Goal: Task Accomplishment & Management: Use online tool/utility

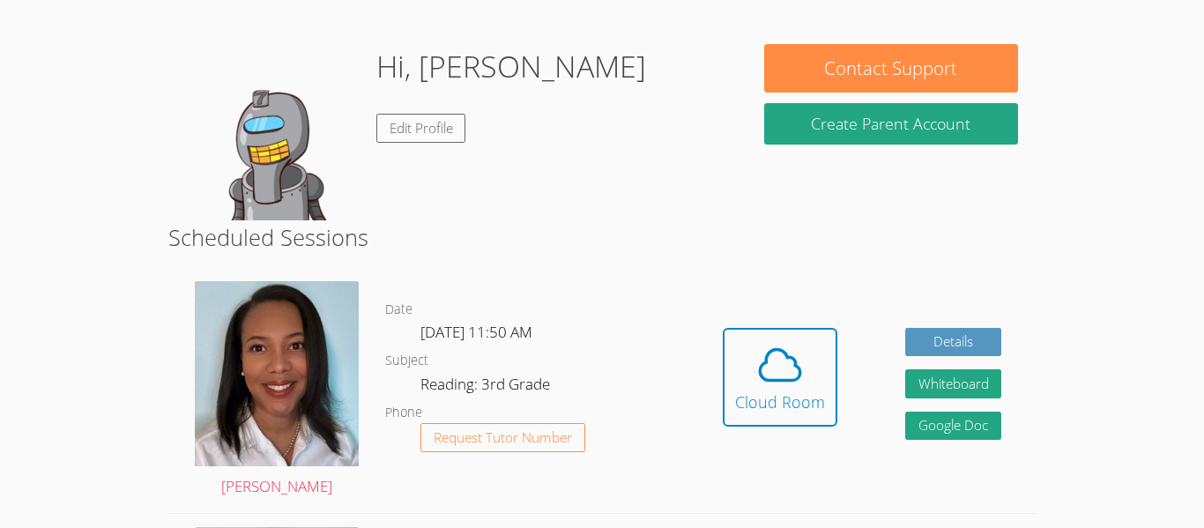
scroll to position [126, 0]
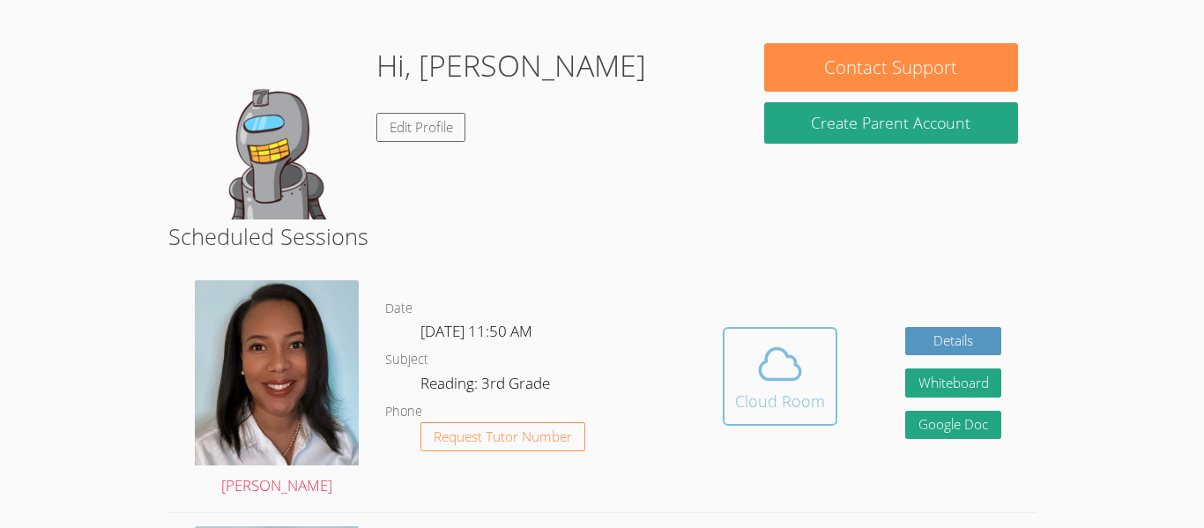
click at [795, 350] on icon at bounding box center [779, 363] width 49 height 49
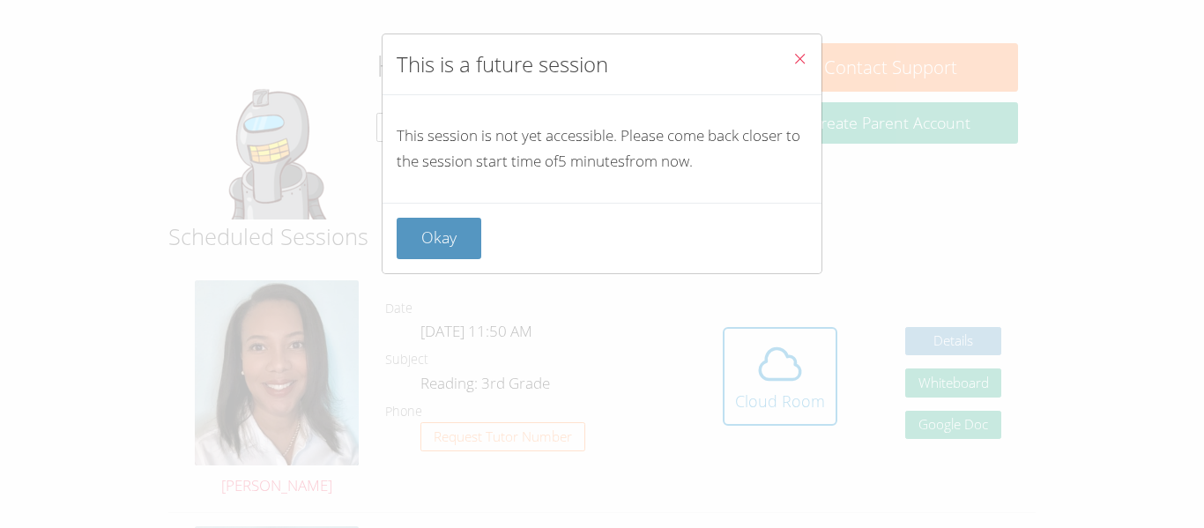
click at [799, 66] on span "Close" at bounding box center [799, 60] width 15 height 20
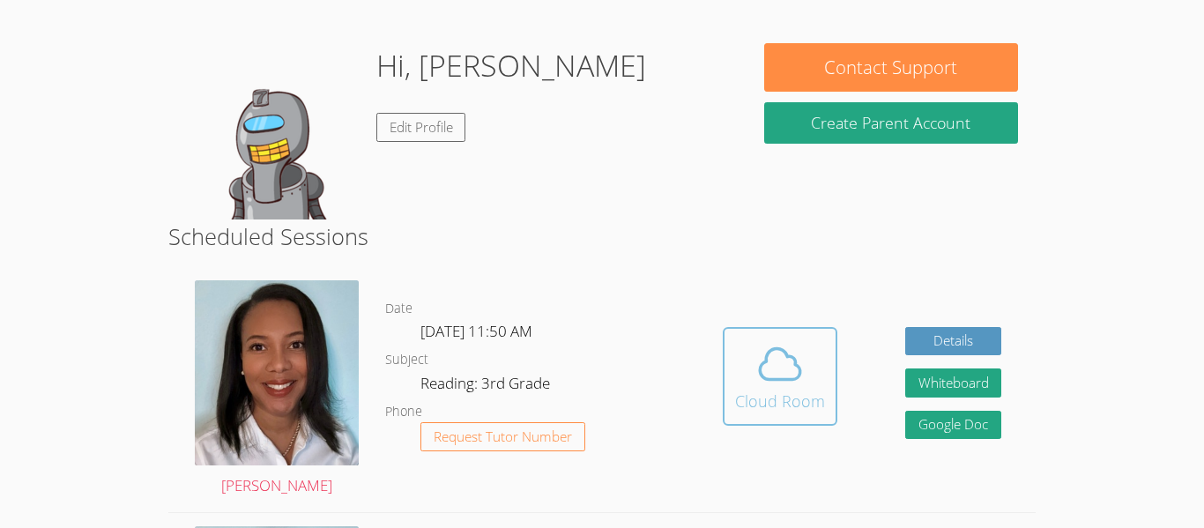
click at [775, 392] on div "Cloud Room" at bounding box center [780, 401] width 90 height 25
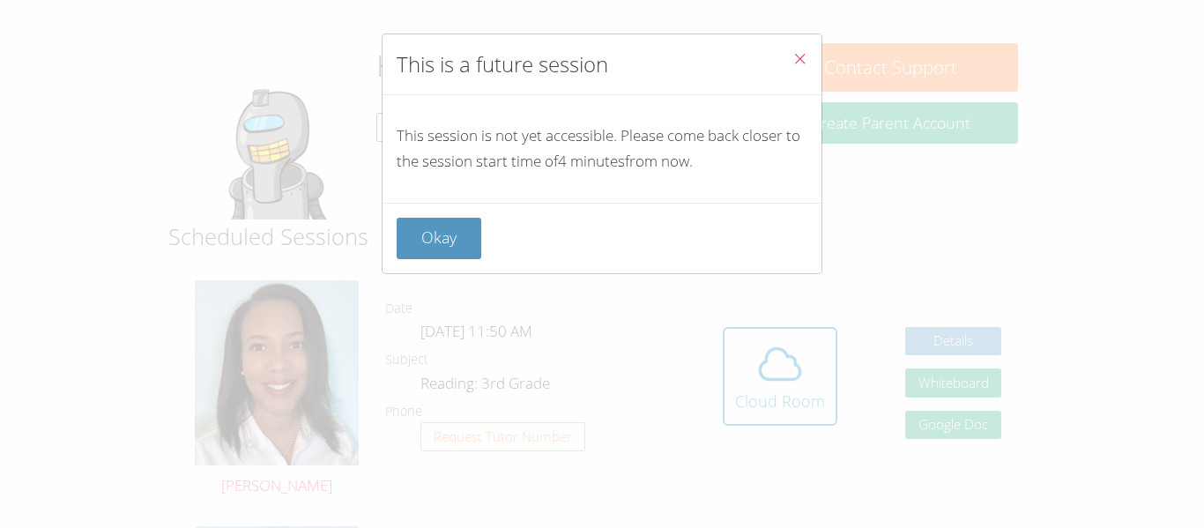
click at [801, 53] on icon "Close" at bounding box center [799, 58] width 15 height 15
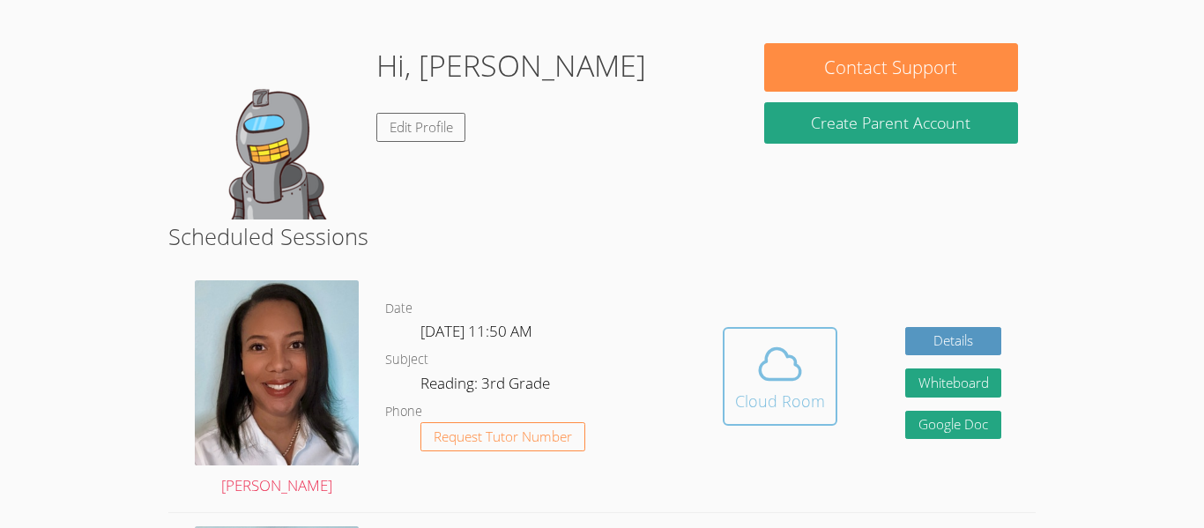
click at [790, 359] on icon at bounding box center [779, 363] width 49 height 49
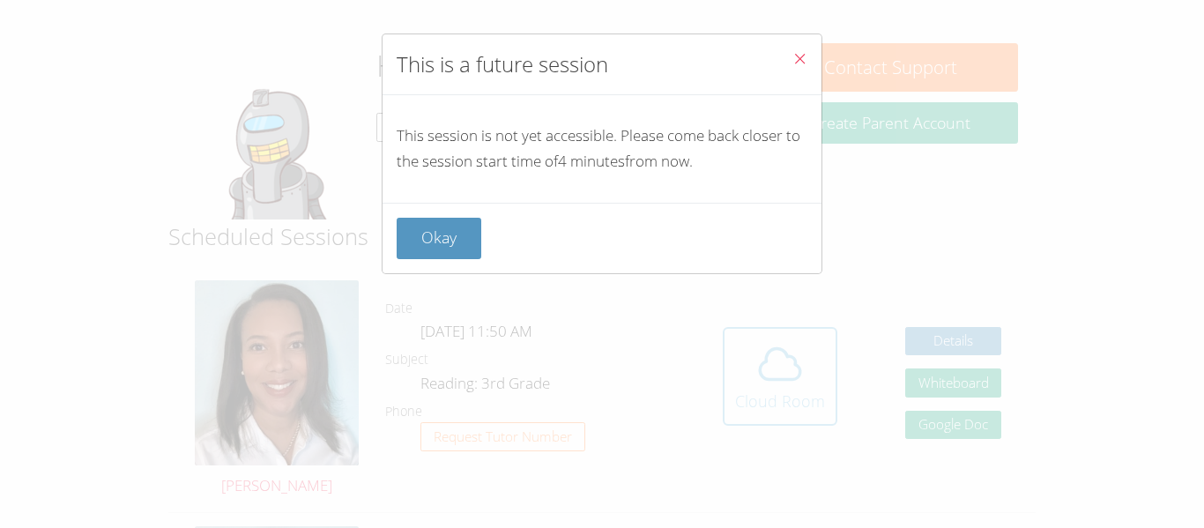
click at [790, 359] on div "This is a future session This session is not yet accessible. Please come back c…" at bounding box center [602, 264] width 1204 height 528
click at [789, 64] on button "Close" at bounding box center [799, 61] width 43 height 54
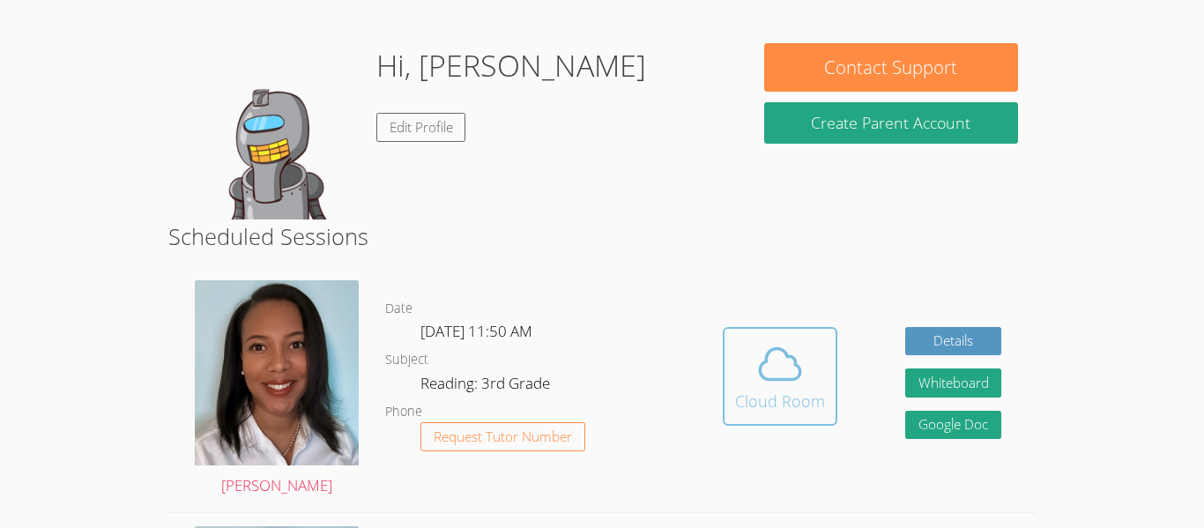
click at [767, 363] on icon at bounding box center [779, 363] width 49 height 49
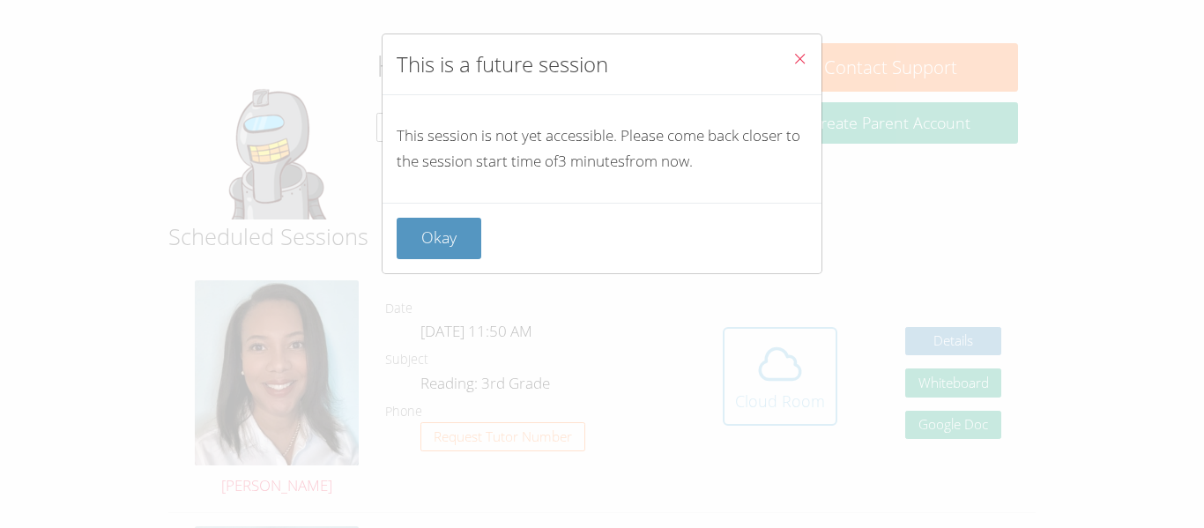
click at [767, 363] on div "This is a future session This session is not yet accessible. Please come back c…" at bounding box center [602, 264] width 1204 height 528
click at [789, 61] on button "Close" at bounding box center [799, 61] width 43 height 54
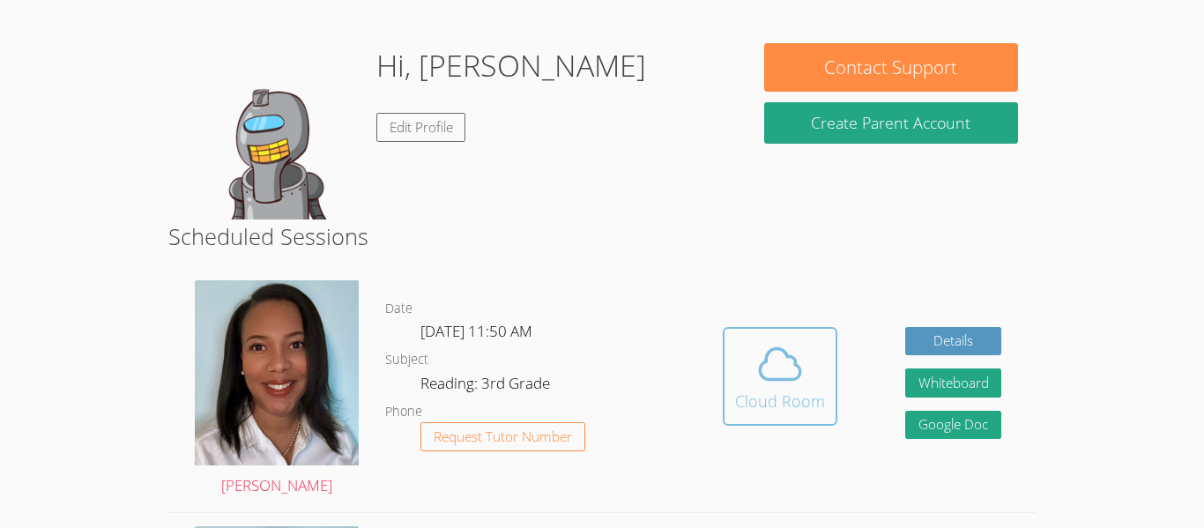
click at [741, 361] on span at bounding box center [780, 363] width 90 height 49
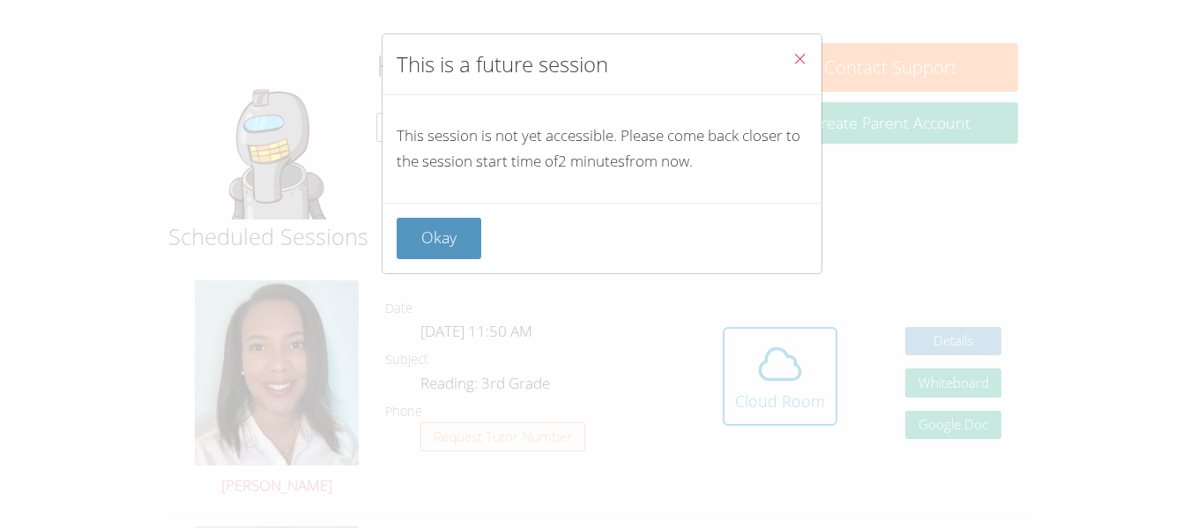
click at [803, 55] on icon "Close" at bounding box center [799, 58] width 15 height 15
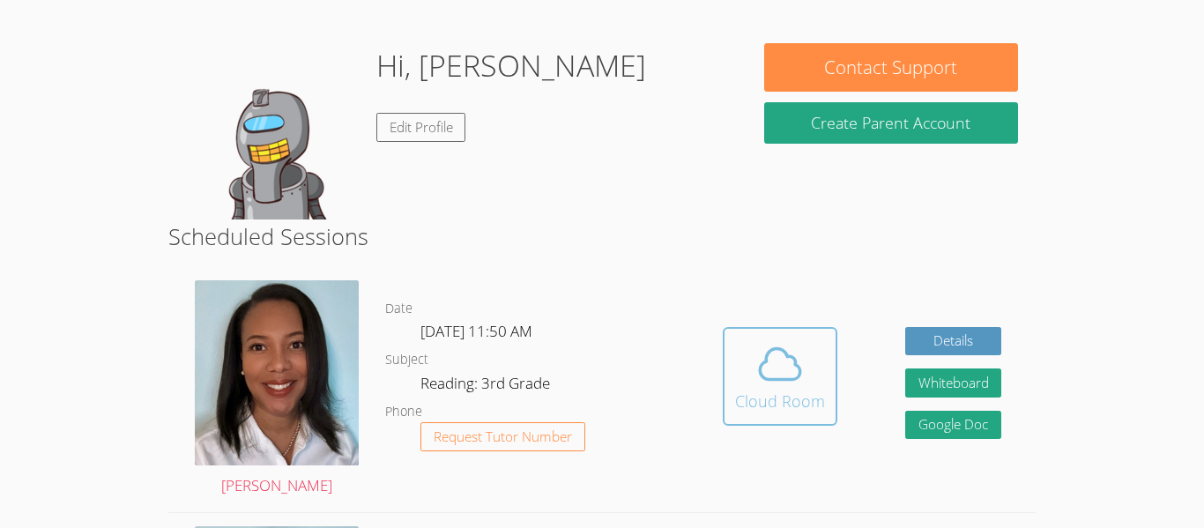
click at [748, 372] on span at bounding box center [780, 363] width 90 height 49
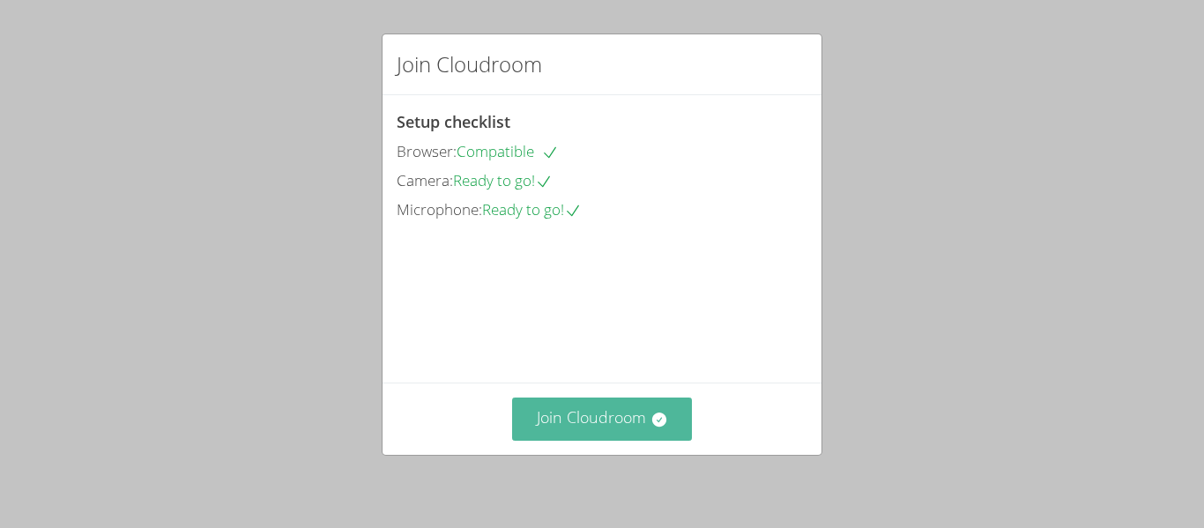
click at [636, 414] on button "Join Cloudroom" at bounding box center [602, 418] width 181 height 43
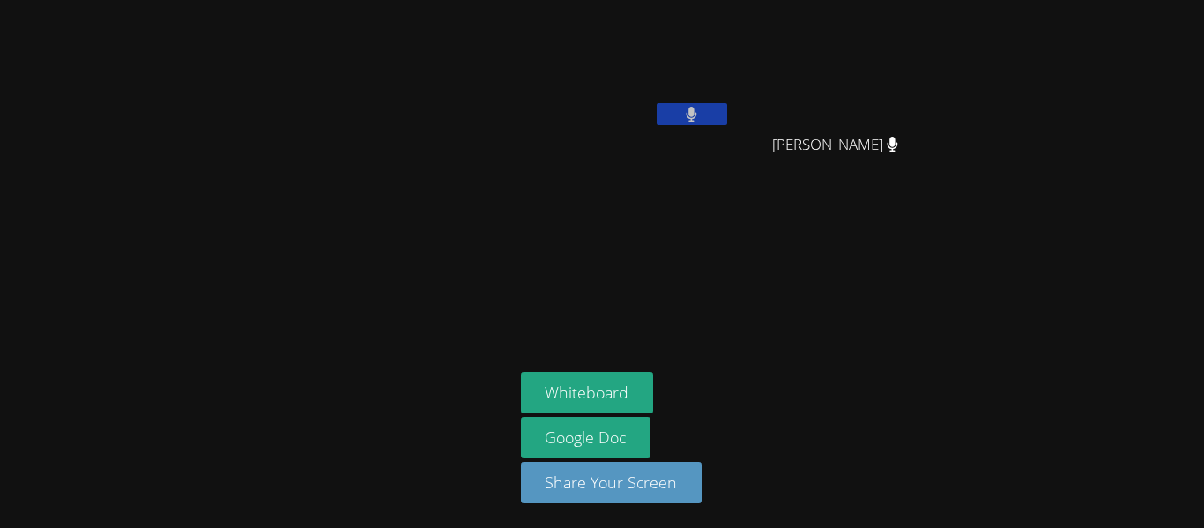
click at [716, 106] on button at bounding box center [691, 114] width 70 height 22
click at [887, 146] on icon at bounding box center [892, 144] width 11 height 15
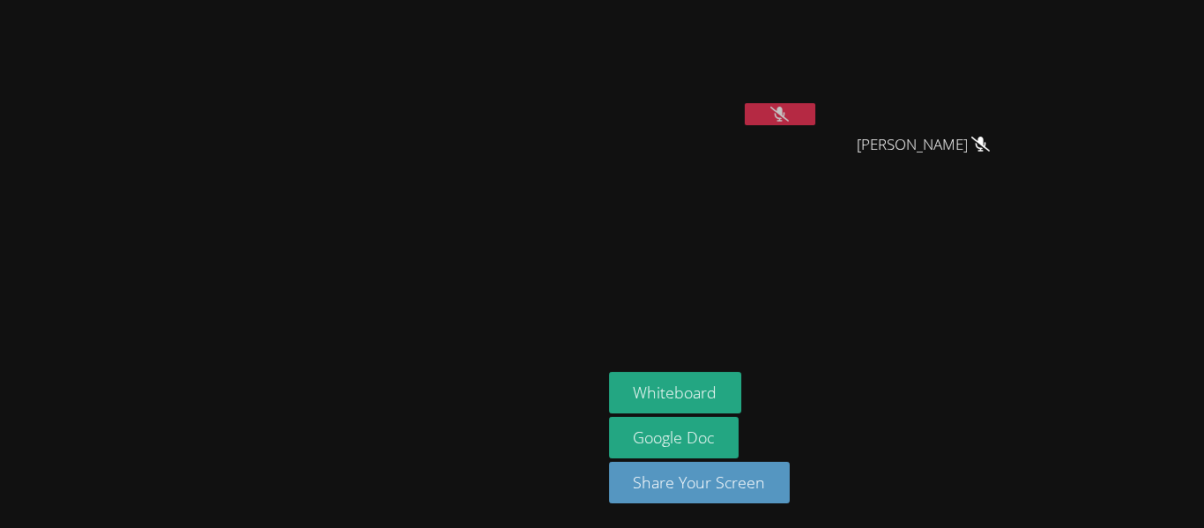
click at [815, 105] on button at bounding box center [779, 114] width 70 height 22
click at [785, 111] on icon at bounding box center [779, 114] width 11 height 15
click at [815, 124] on button at bounding box center [779, 114] width 70 height 22
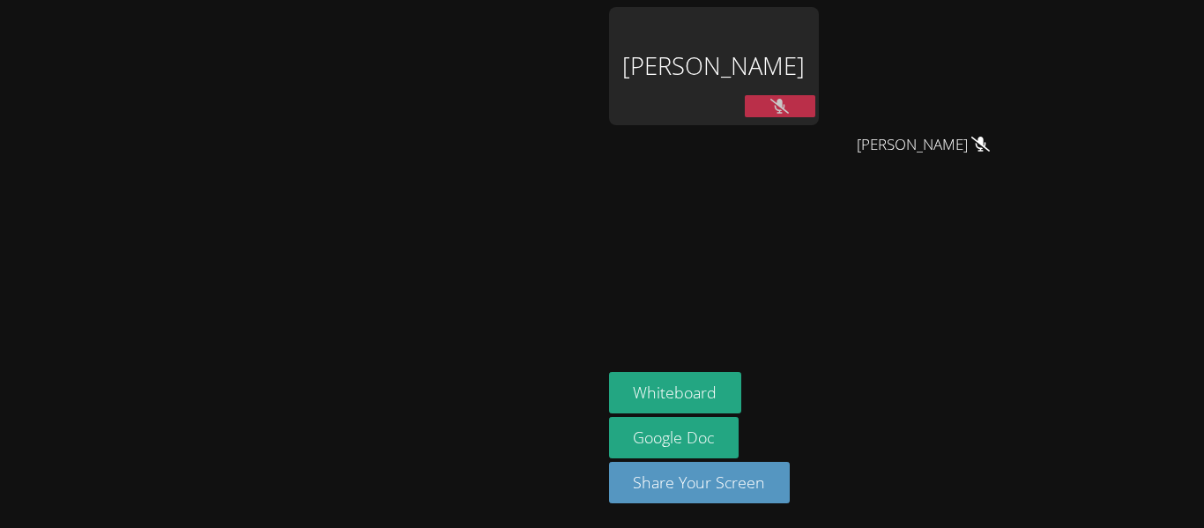
click at [789, 105] on icon at bounding box center [779, 106] width 19 height 15
click at [815, 99] on button at bounding box center [779, 106] width 70 height 22
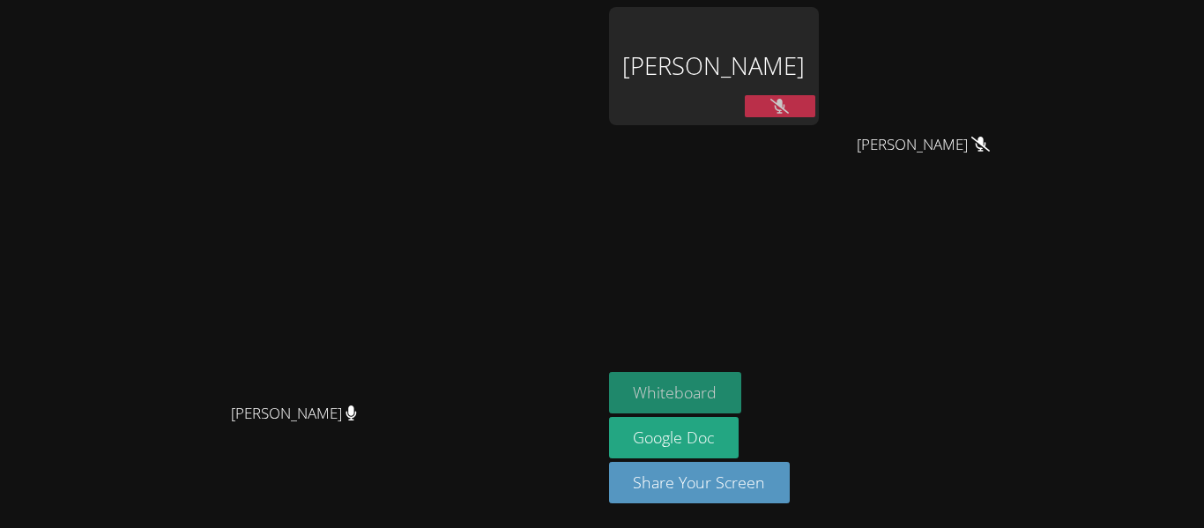
click at [742, 398] on button "Whiteboard" at bounding box center [675, 392] width 133 height 41
click at [815, 108] on button at bounding box center [779, 106] width 70 height 22
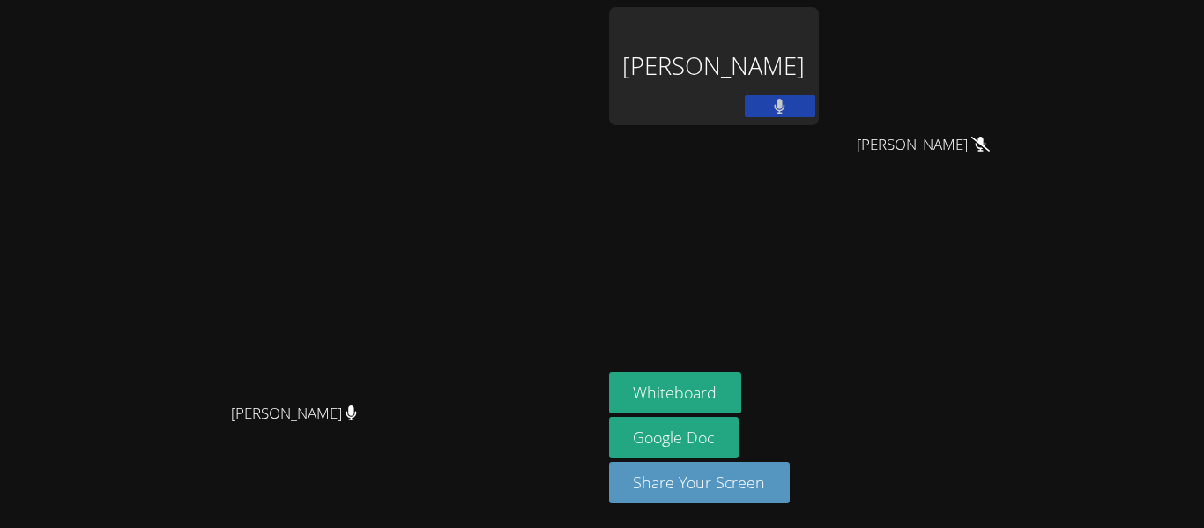
click at [785, 103] on icon at bounding box center [779, 106] width 11 height 15
click at [789, 107] on icon at bounding box center [779, 106] width 19 height 15
click at [789, 100] on icon at bounding box center [779, 106] width 19 height 15
click at [815, 109] on button at bounding box center [779, 106] width 70 height 22
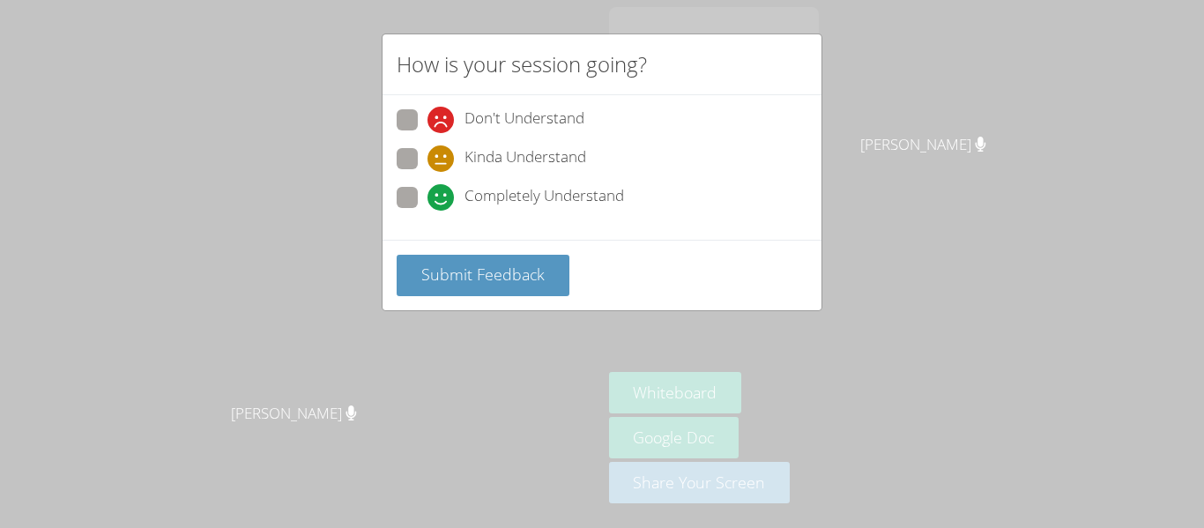
click at [893, 122] on div "How is your session going? Don't Understand Kinda Understand Completely Underst…" at bounding box center [602, 264] width 1204 height 528
click at [605, 201] on span "Completely Understand" at bounding box center [543, 197] width 159 height 26
click at [442, 201] on input "Completely Understand" at bounding box center [434, 194] width 15 height 15
radio input "true"
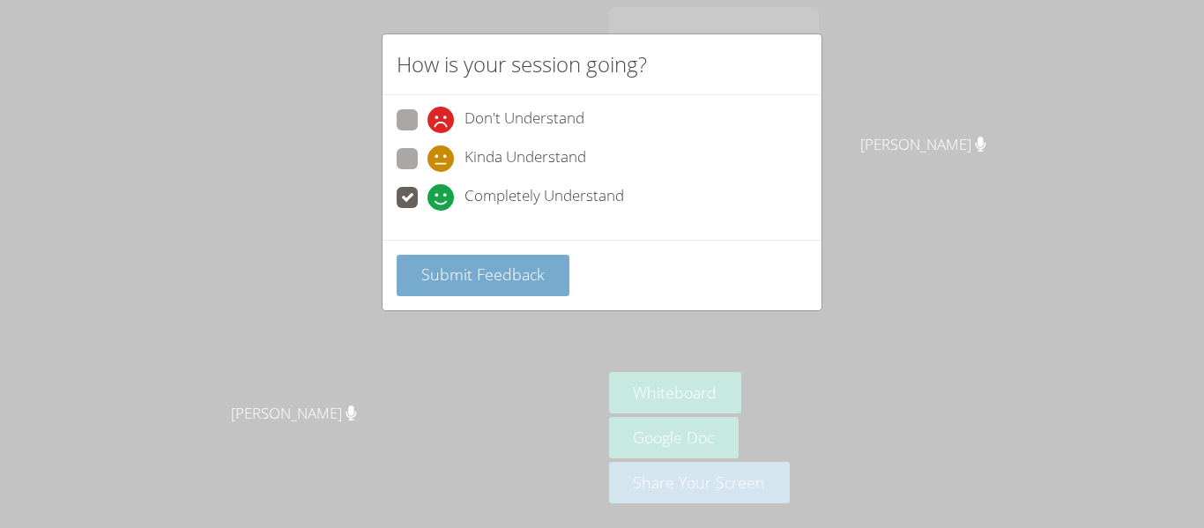
click at [499, 272] on span "Submit Feedback" at bounding box center [482, 273] width 123 height 21
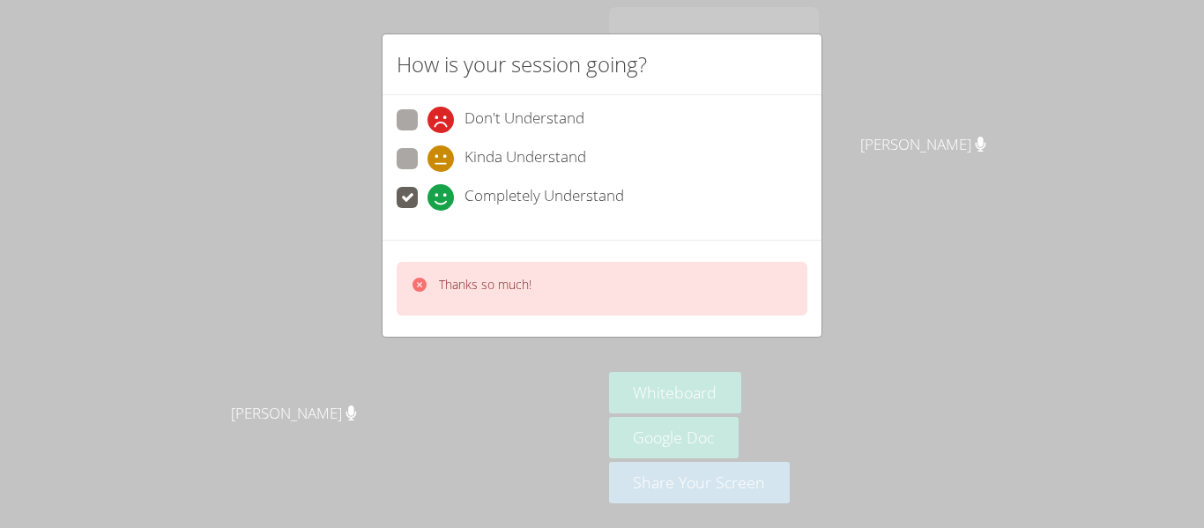
click at [965, 161] on div "How is your session going? Don't Understand Kinda Understand Completely Underst…" at bounding box center [602, 264] width 1204 height 528
click at [818, 161] on div "Danny Vue" at bounding box center [714, 101] width 210 height 189
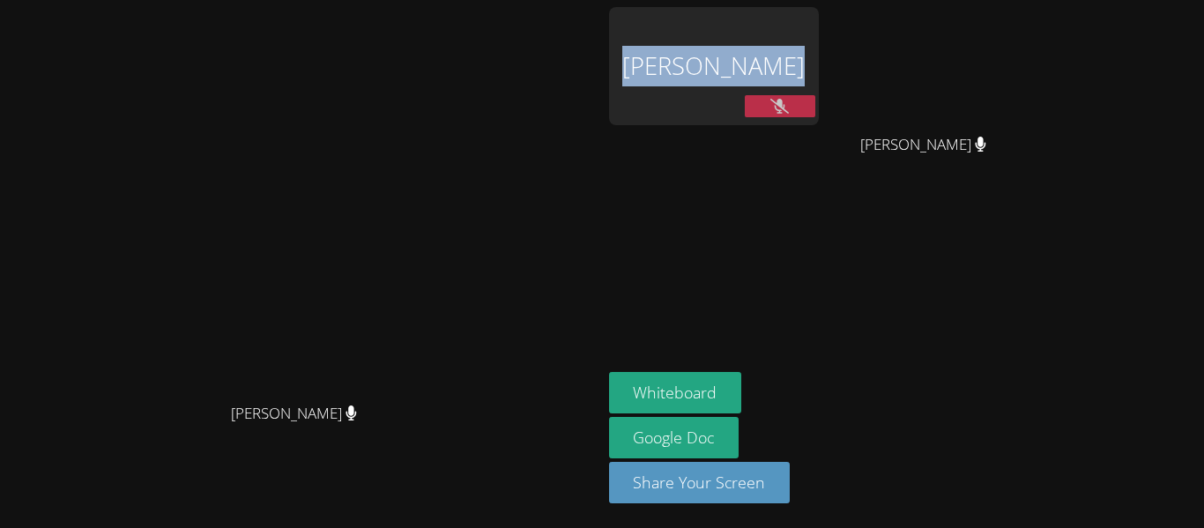
click at [818, 161] on div "Danny Vue" at bounding box center [714, 101] width 210 height 189
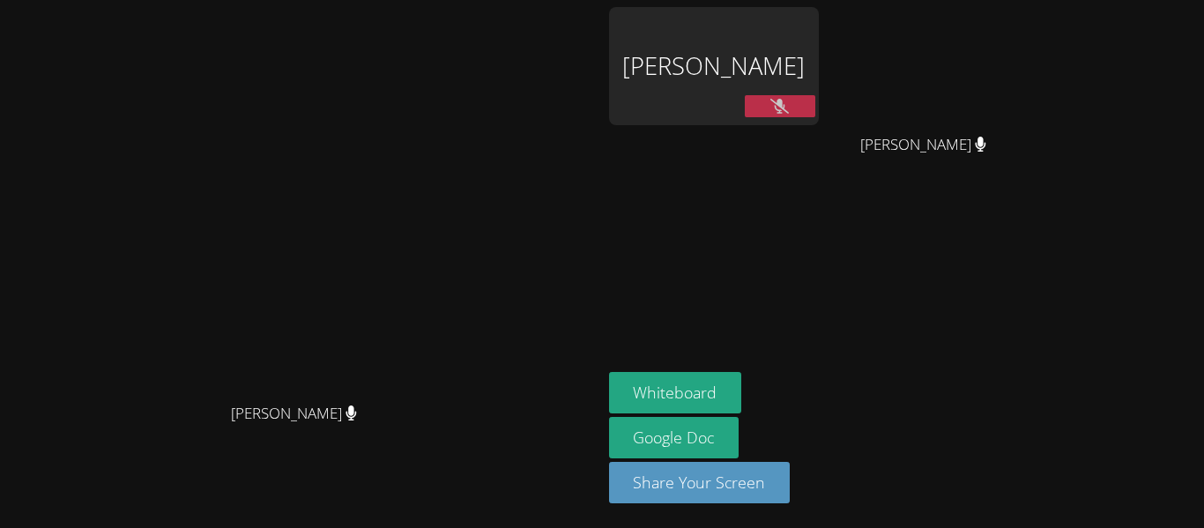
click at [815, 113] on button at bounding box center [779, 106] width 70 height 22
click at [789, 100] on icon at bounding box center [779, 106] width 19 height 15
click at [815, 109] on button at bounding box center [779, 106] width 70 height 22
click at [789, 100] on icon at bounding box center [779, 106] width 19 height 15
click at [815, 95] on button at bounding box center [779, 106] width 70 height 22
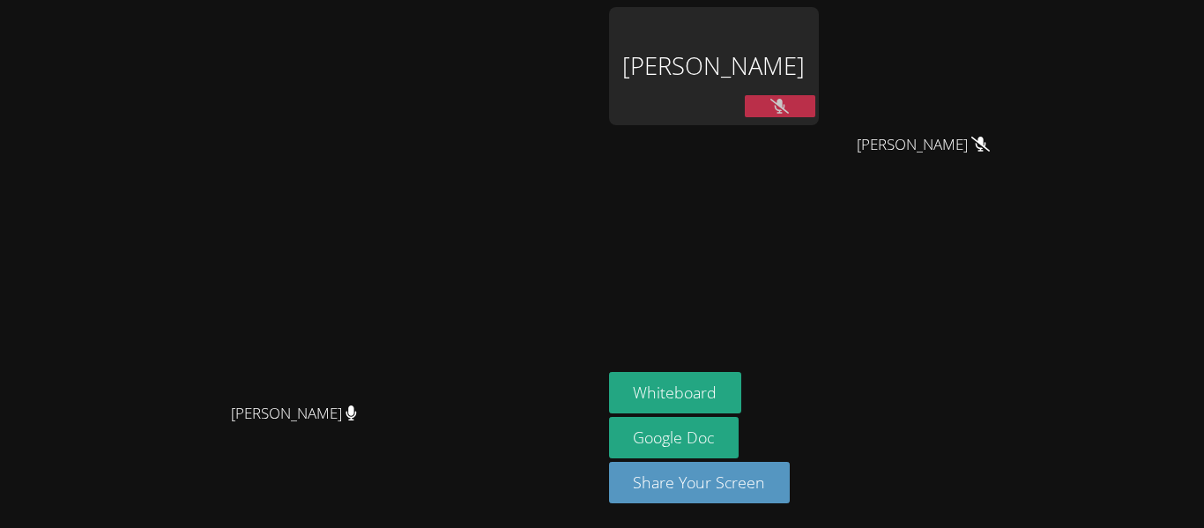
click at [815, 106] on button at bounding box center [779, 106] width 70 height 22
click at [815, 107] on button at bounding box center [779, 106] width 70 height 22
click at [789, 102] on icon at bounding box center [779, 106] width 19 height 15
click at [815, 103] on button at bounding box center [779, 106] width 70 height 22
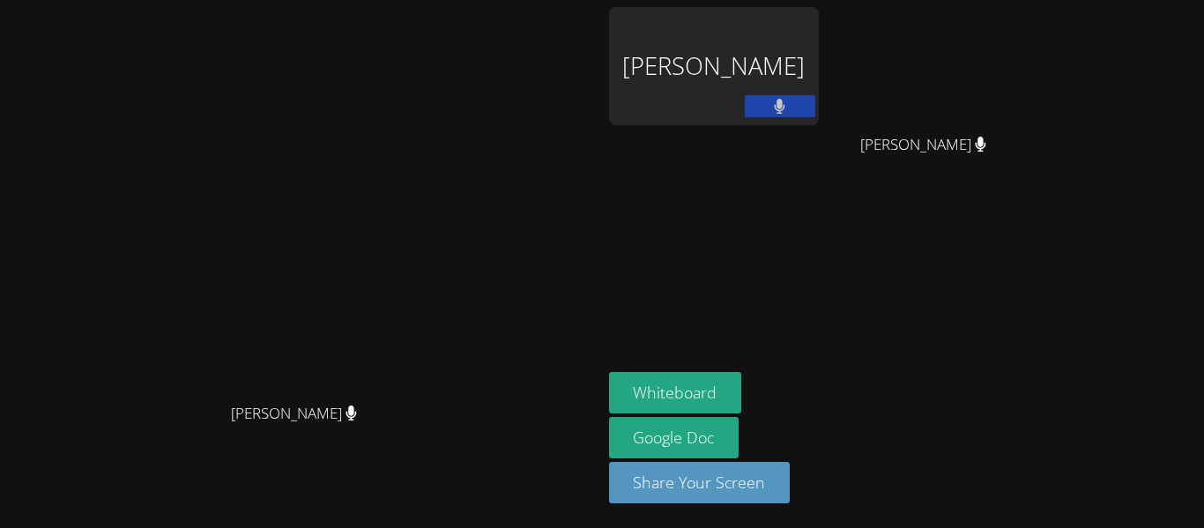
click at [815, 102] on button at bounding box center [779, 106] width 70 height 22
click at [815, 100] on button at bounding box center [779, 106] width 70 height 22
